Goal: Browse casually: Explore the website without a specific task or goal

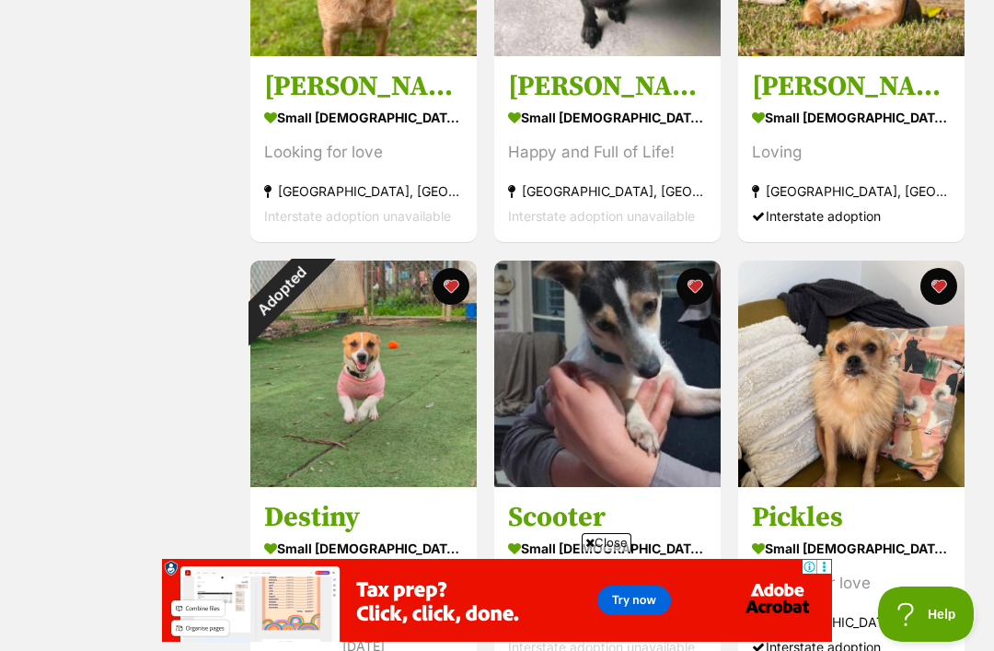
click at [634, 398] on img at bounding box center [607, 373] width 226 height 226
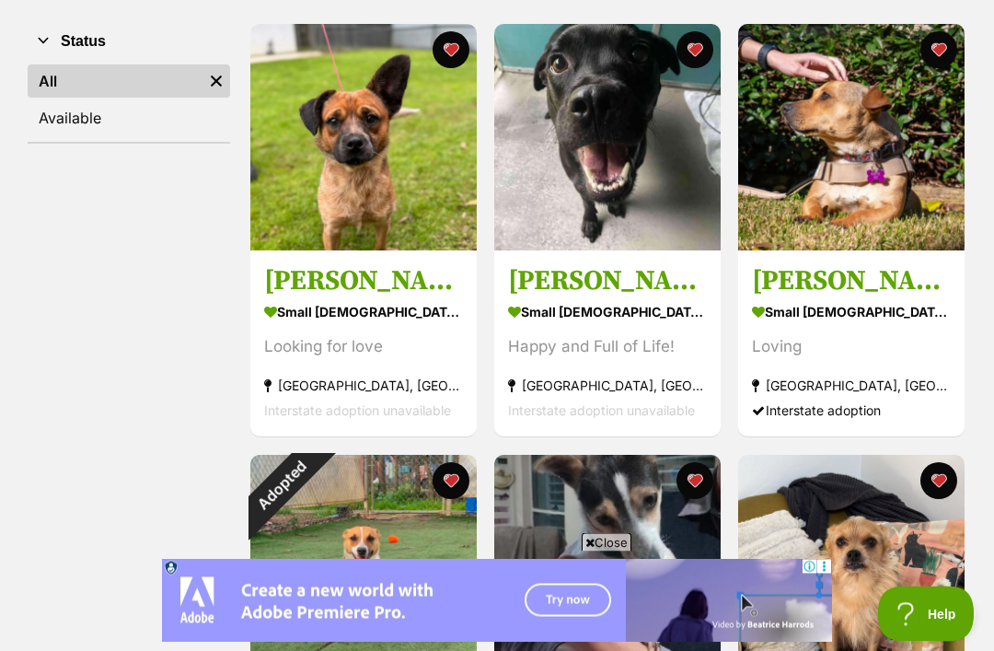
scroll to position [352, 0]
click at [399, 157] on img at bounding box center [363, 137] width 226 height 226
click at [614, 487] on img at bounding box center [607, 568] width 226 height 226
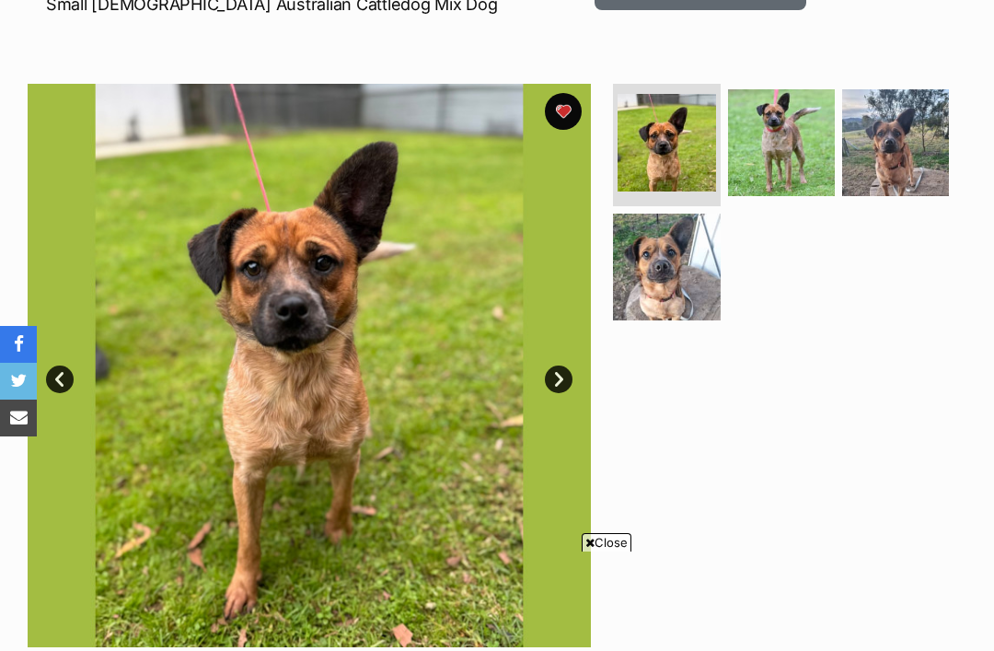
click at [785, 136] on img at bounding box center [781, 142] width 107 height 107
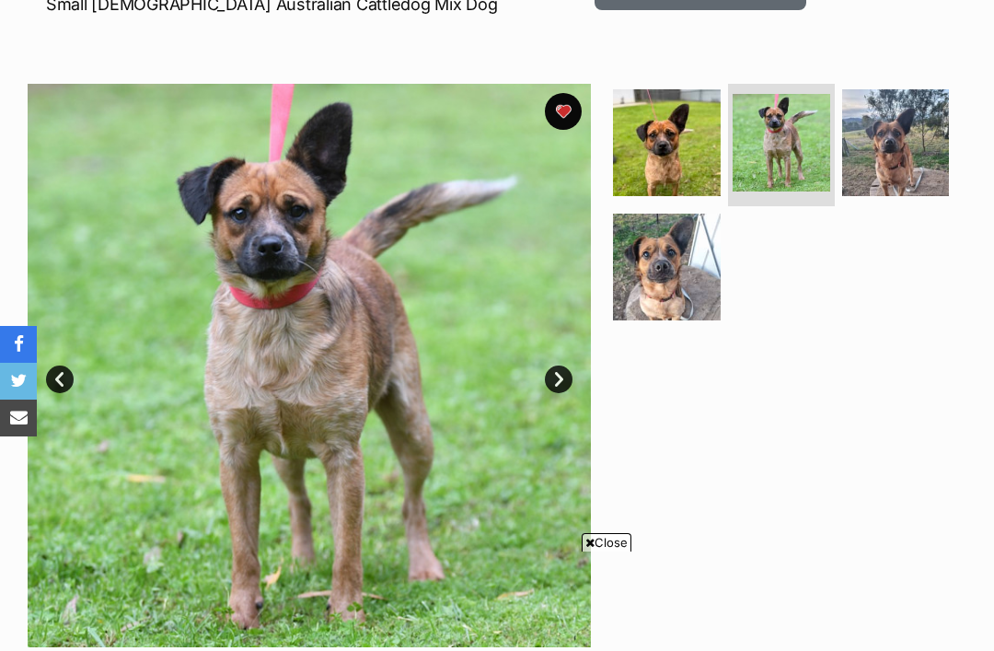
click at [900, 138] on img at bounding box center [895, 142] width 107 height 107
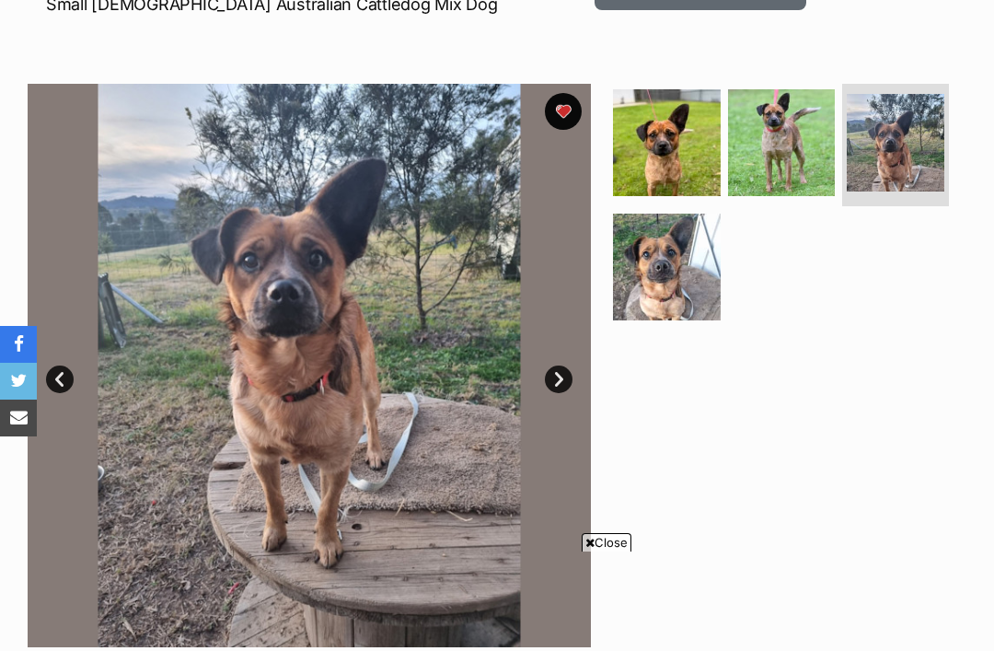
click at [667, 251] on img at bounding box center [666, 266] width 107 height 107
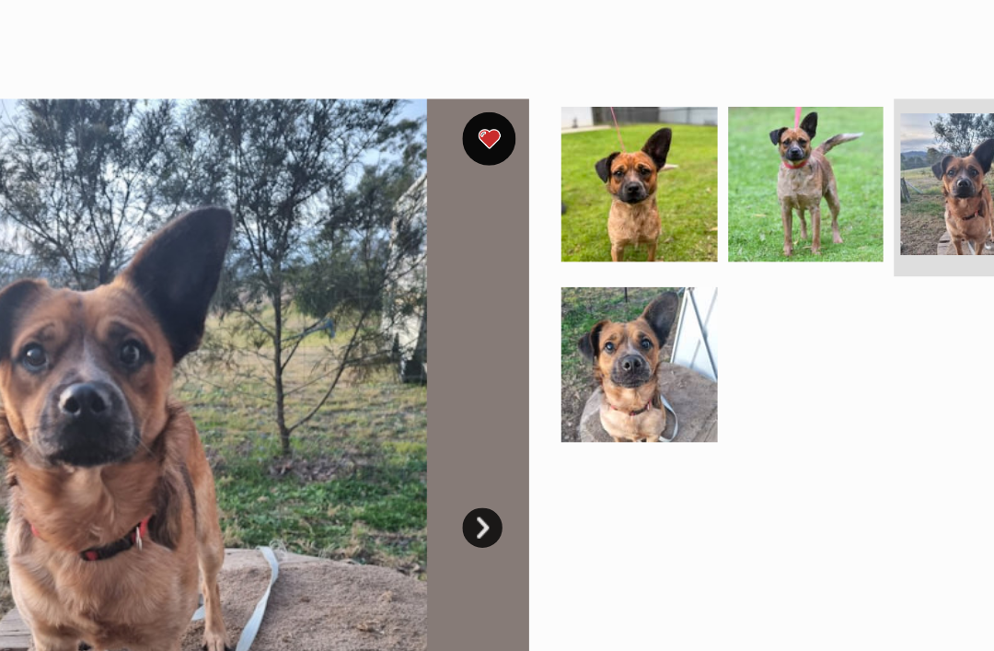
click at [613, 128] on img at bounding box center [666, 127] width 107 height 107
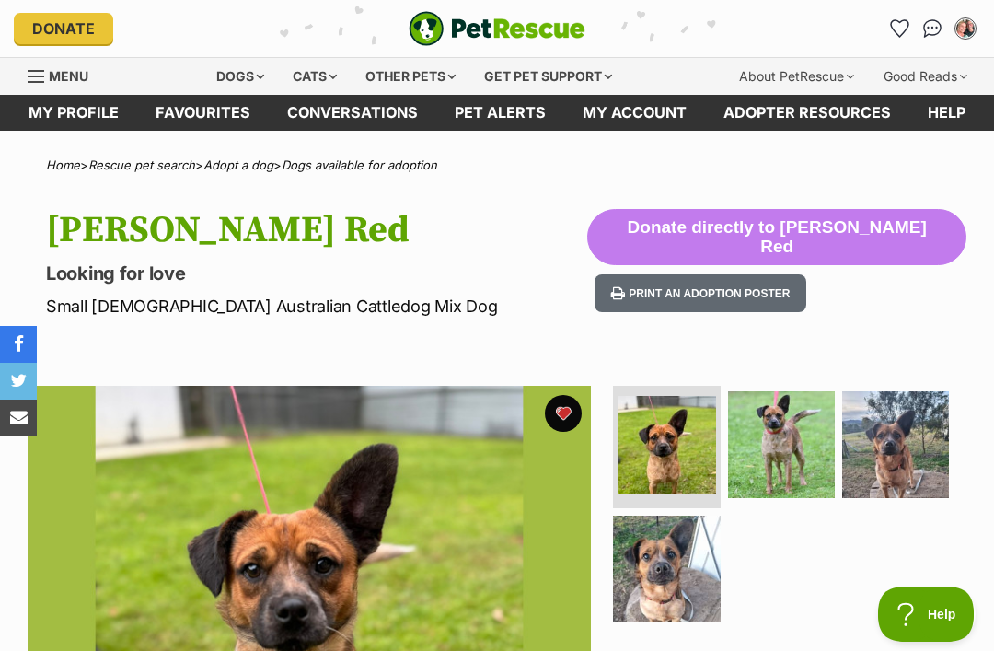
click at [203, 110] on link "Favourites" at bounding box center [203, 113] width 132 height 36
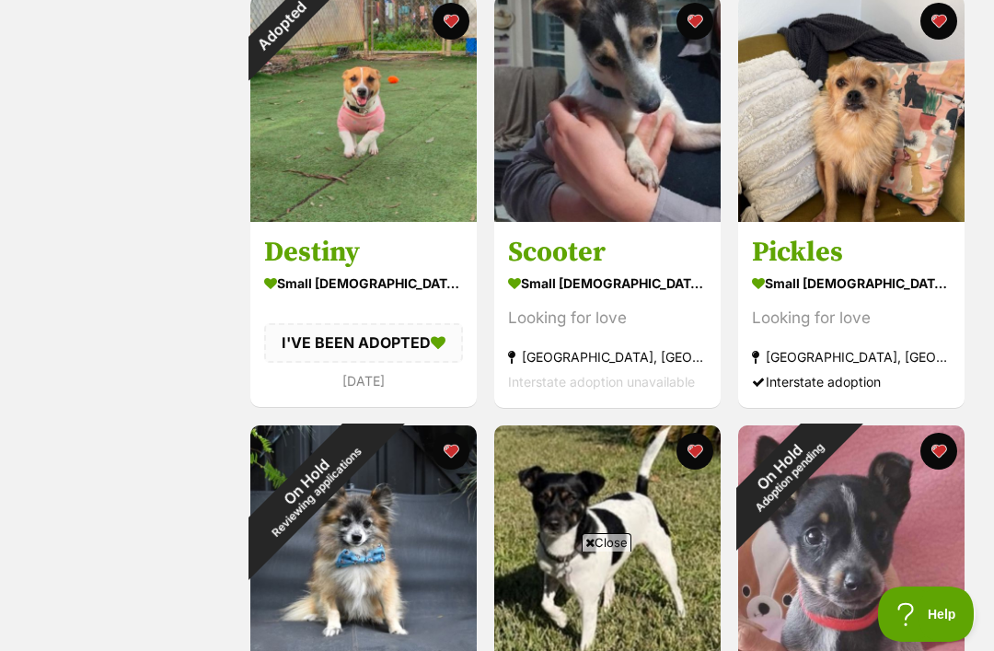
scroll to position [794, 0]
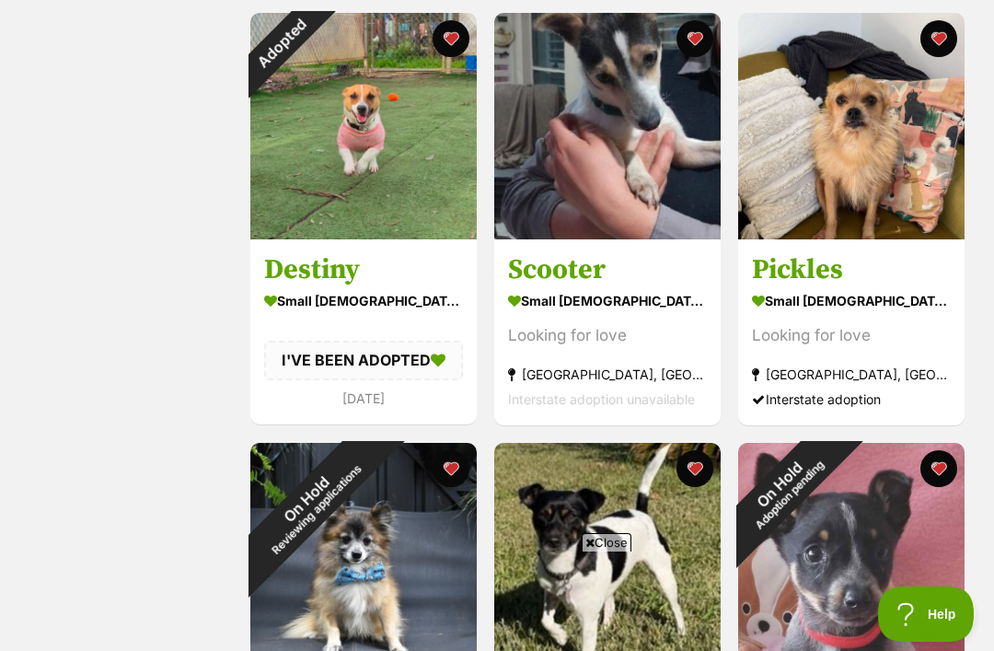
click at [869, 134] on img at bounding box center [851, 126] width 226 height 226
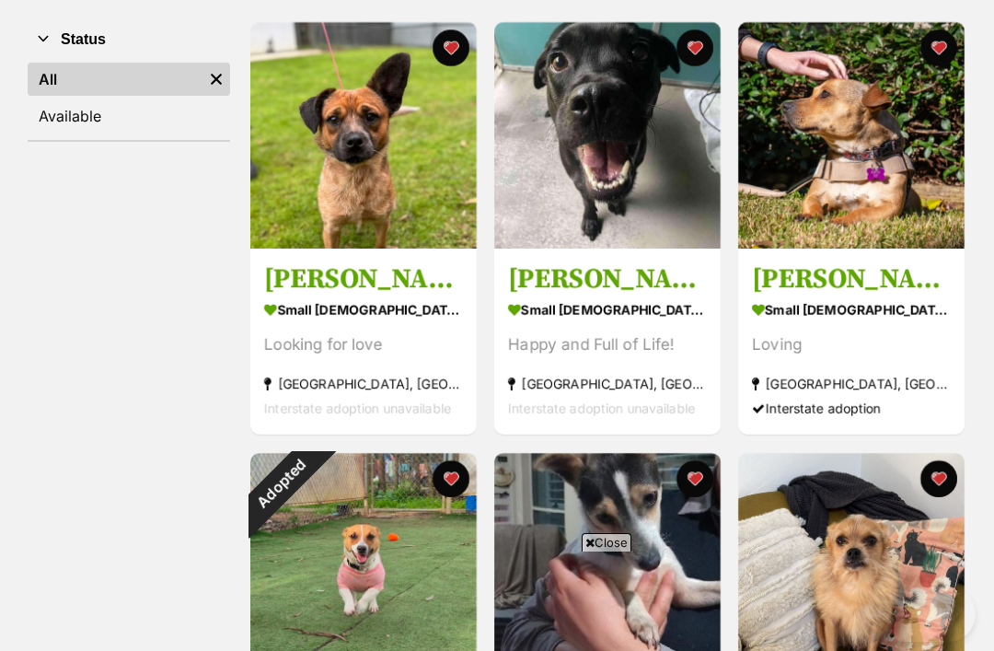
scroll to position [218, 0]
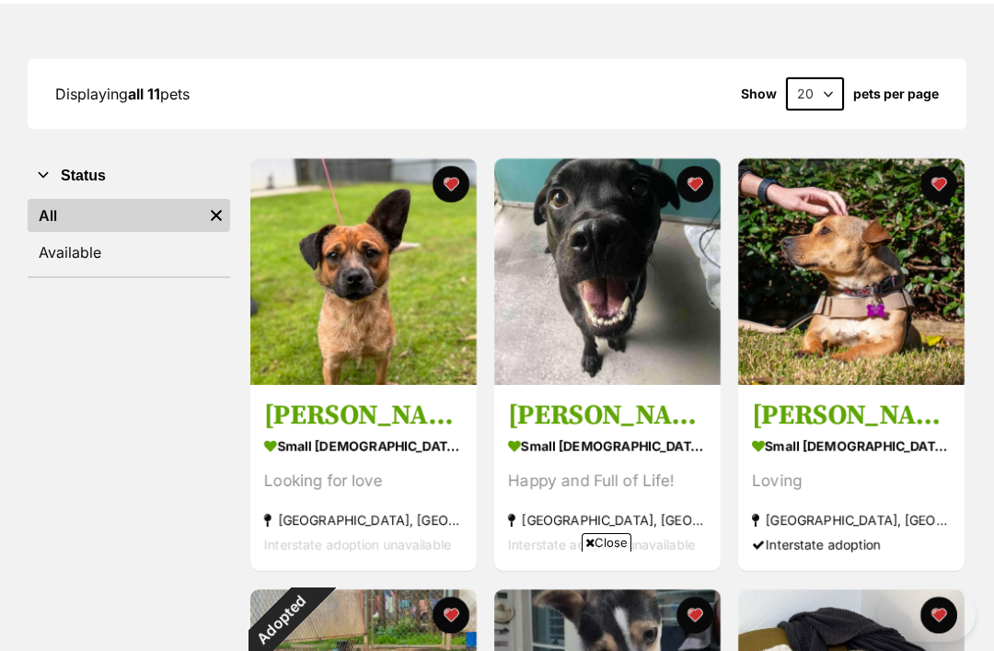
click at [401, 287] on img at bounding box center [363, 271] width 226 height 226
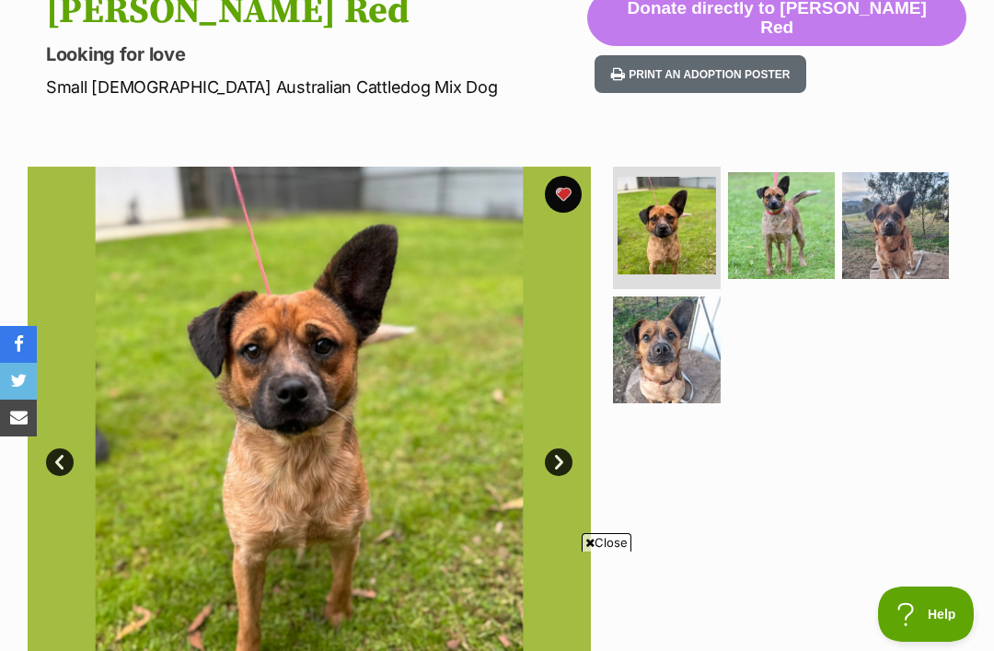
click at [556, 457] on link "Next" at bounding box center [559, 462] width 28 height 28
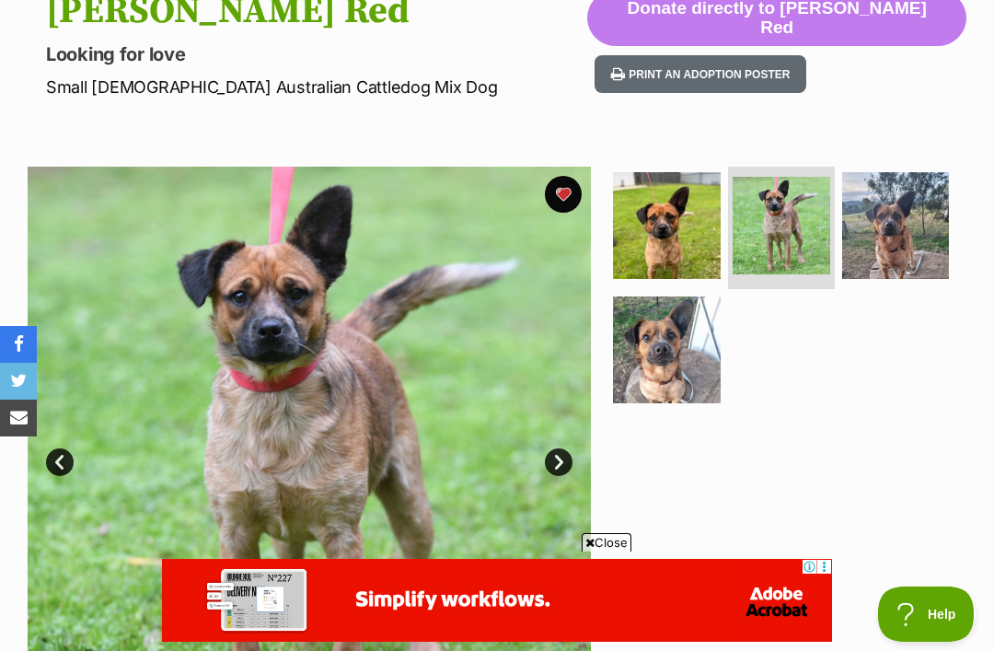
click at [561, 452] on link "Next" at bounding box center [559, 462] width 28 height 28
